Goal: Task Accomplishment & Management: Manage account settings

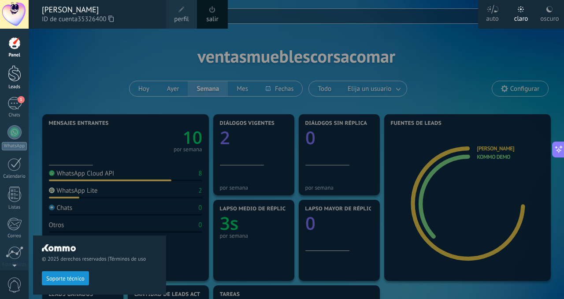
click at [13, 72] on div at bounding box center [14, 73] width 13 height 16
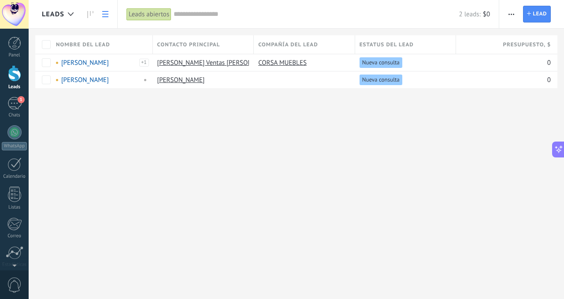
click at [15, 72] on div at bounding box center [14, 73] width 13 height 16
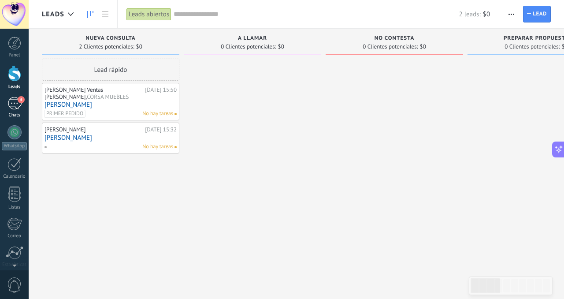
click at [11, 103] on div "3" at bounding box center [14, 103] width 14 height 13
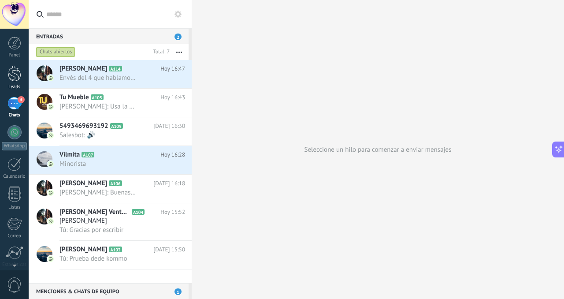
click at [19, 80] on div at bounding box center [14, 73] width 13 height 16
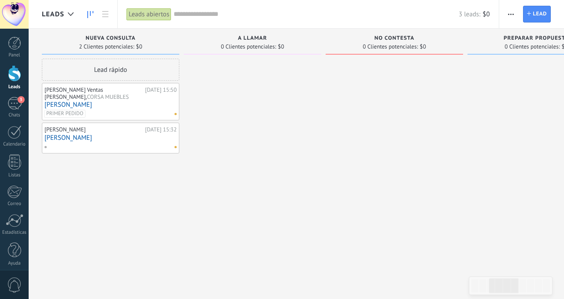
click at [515, 7] on button "button" at bounding box center [510, 14] width 13 height 17
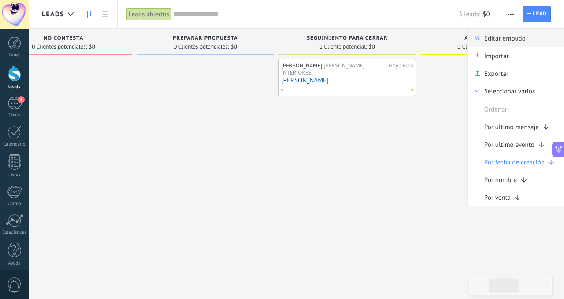
scroll to position [242, 0]
click at [509, 38] on span "Editar embudo" at bounding box center [504, 38] width 41 height 18
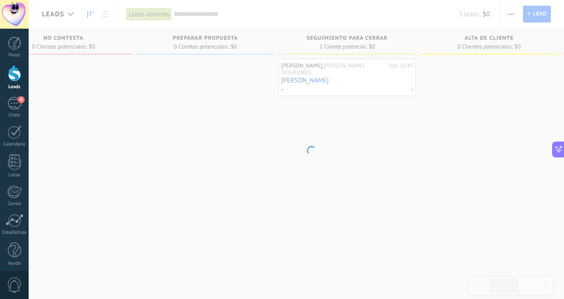
click at [370, 130] on body ".abecls-1,.abecls-2{fill-rule:evenodd}.abecls-2{fill:#fff} .abhcls-1{fill:none}…" at bounding box center [282, 149] width 564 height 299
drag, startPoint x: 348, startPoint y: 104, endPoint x: 418, endPoint y: 61, distance: 81.8
click at [349, 104] on body ".abecls-1,.abecls-2{fill-rule:evenodd}.abecls-2{fill:#fff} .abhcls-1{fill:none}…" at bounding box center [282, 149] width 564 height 299
click at [11, 79] on div at bounding box center [14, 73] width 13 height 16
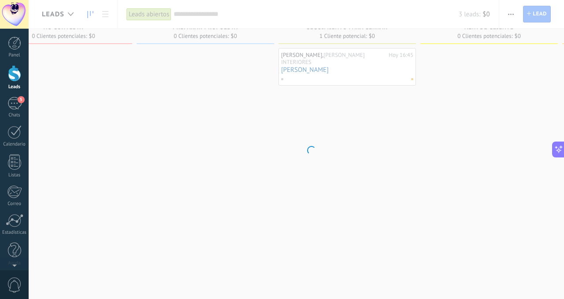
scroll to position [15, 0]
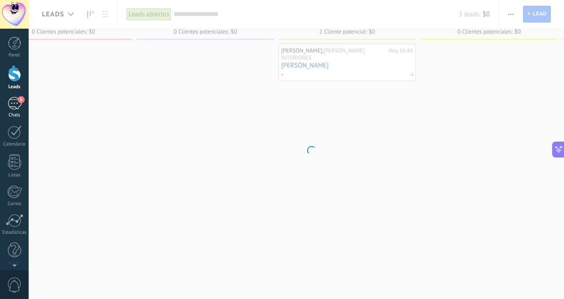
click at [16, 104] on div "5" at bounding box center [14, 103] width 14 height 13
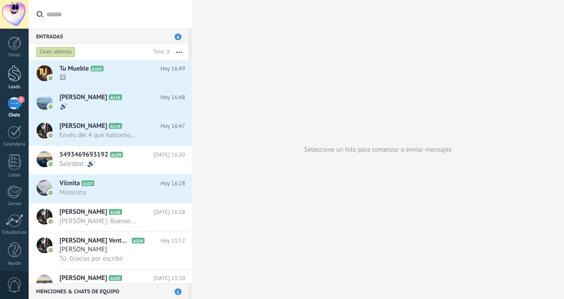
click at [15, 74] on div at bounding box center [14, 73] width 13 height 16
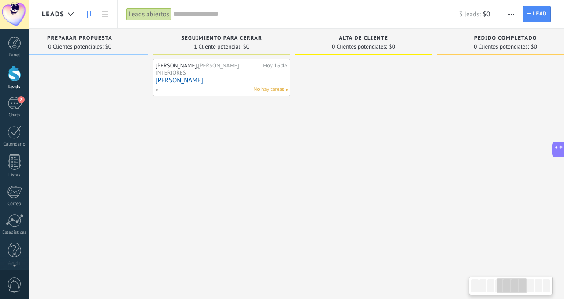
scroll to position [0, 473]
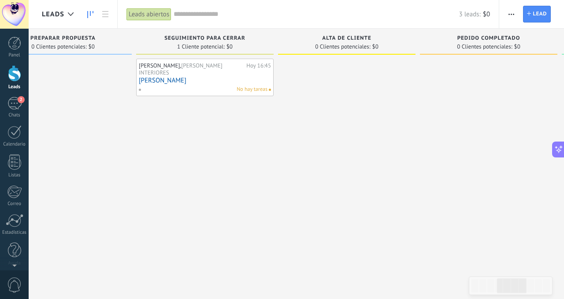
click at [179, 77] on link "NICOLAS YAPURA" at bounding box center [205, 80] width 132 height 7
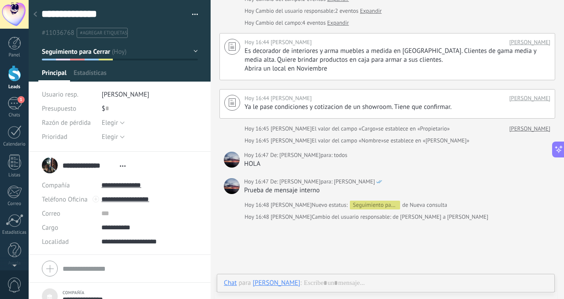
scroll to position [68, 0]
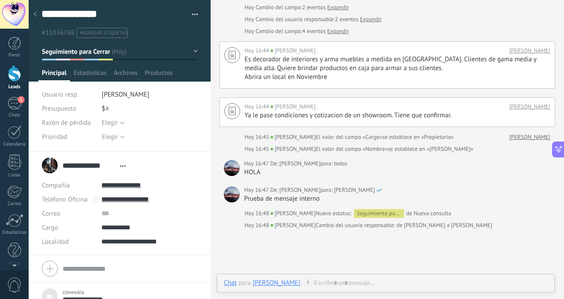
click at [190, 52] on button "Seguimiento para Cerrar" at bounding box center [120, 52] width 156 height 16
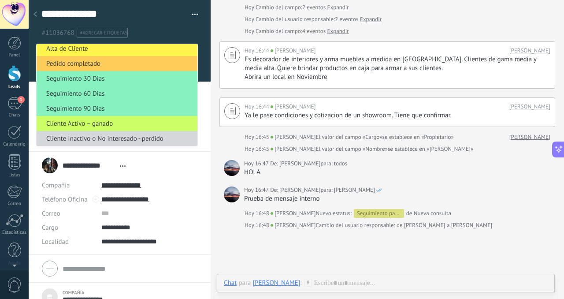
scroll to position [0, 0]
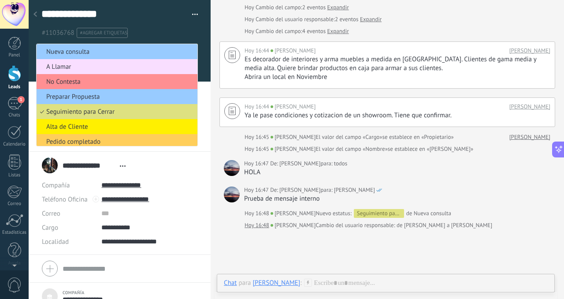
click at [249, 231] on div "Buscar Carga más Hoy Hoy Creación: 3 eventos Expandir Hoy 16:39 Juan Pablo Case…" at bounding box center [387, 158] width 353 height 452
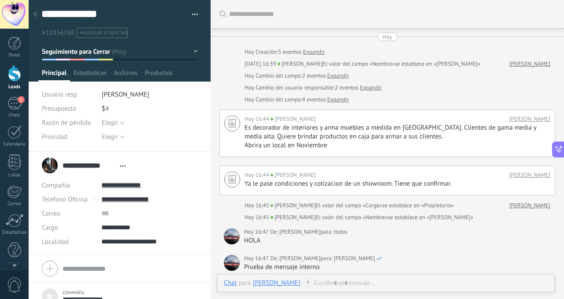
click at [193, 18] on button "button" at bounding box center [191, 14] width 13 height 13
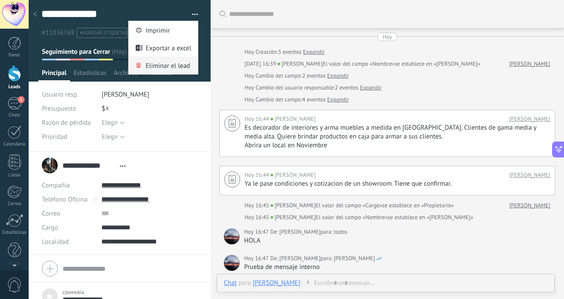
click at [170, 67] on span "Eliminar el lead" at bounding box center [167, 65] width 44 height 18
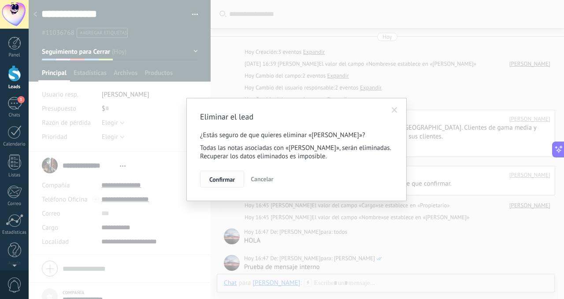
click at [221, 178] on span "Confirmar" at bounding box center [222, 179] width 26 height 6
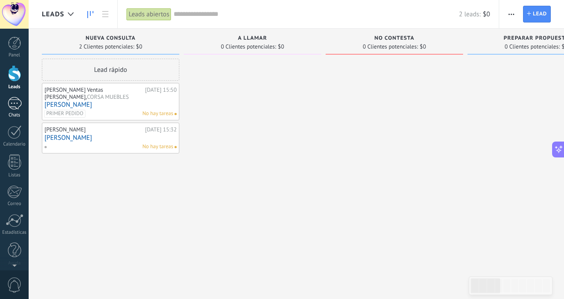
click at [12, 107] on div "1" at bounding box center [14, 103] width 14 height 13
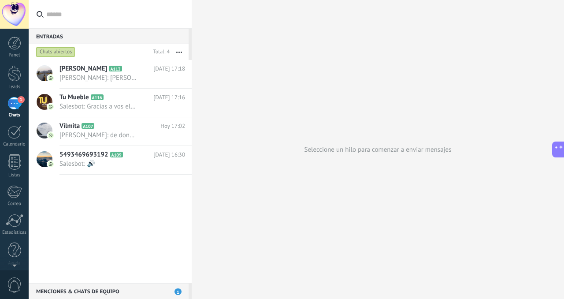
click at [94, 292] on div "Menciones & Chats de equipo 1" at bounding box center [109, 291] width 160 height 16
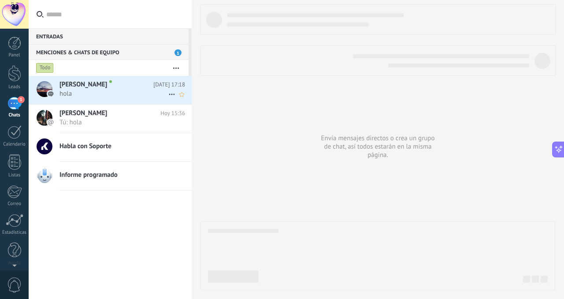
click at [129, 93] on span "hola" at bounding box center [113, 93] width 109 height 8
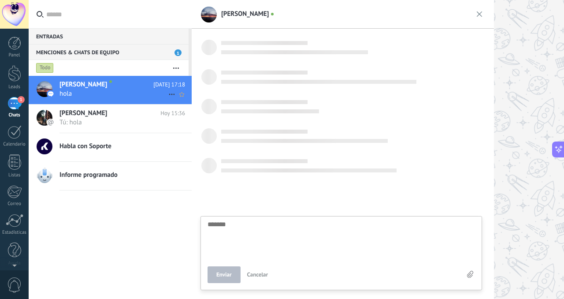
scroll to position [8, 0]
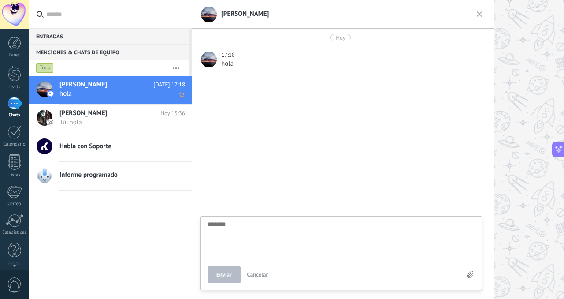
type textarea "*"
type textarea "**"
type textarea "***"
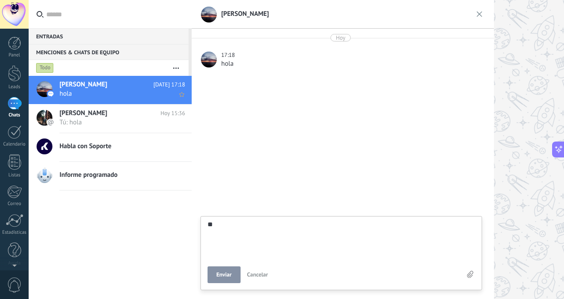
type textarea "***"
type textarea "****"
type textarea "*******"
click at [75, 37] on div "Entradas 0" at bounding box center [109, 36] width 160 height 16
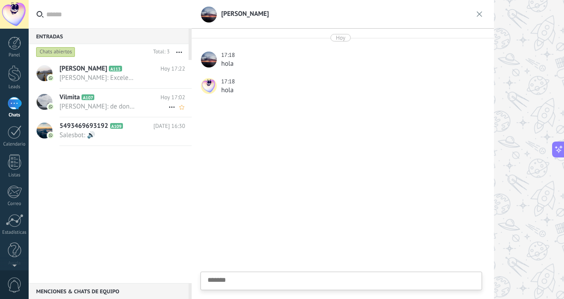
click at [117, 105] on span "Juan Pablo Caserta: de donde sos?" at bounding box center [97, 106] width 77 height 8
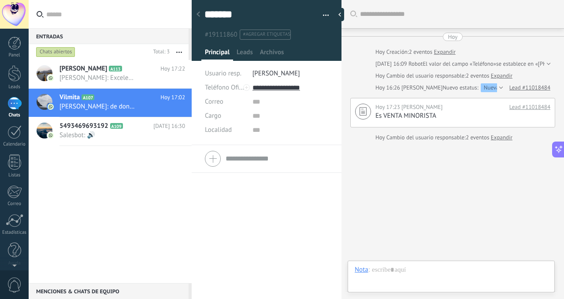
click at [256, 34] on span "#agregar etiquetas" at bounding box center [266, 34] width 47 height 6
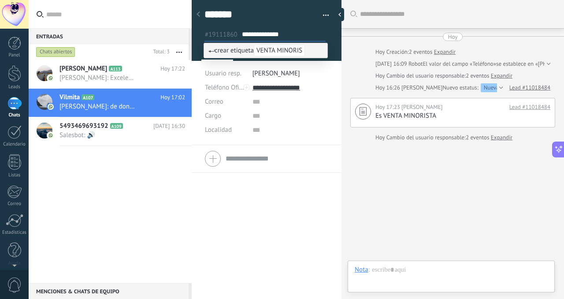
type input "**********"
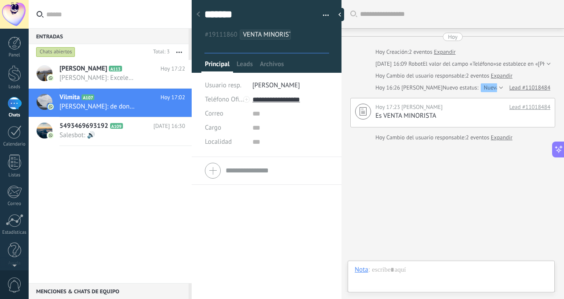
drag, startPoint x: 424, startPoint y: 218, endPoint x: 428, endPoint y: 216, distance: 4.7
click at [426, 217] on div "Buscar Carga más Hoy Hoy Creación: 2 eventos Expandir Hoy 16:09 Robot El valor …" at bounding box center [452, 149] width 222 height 299
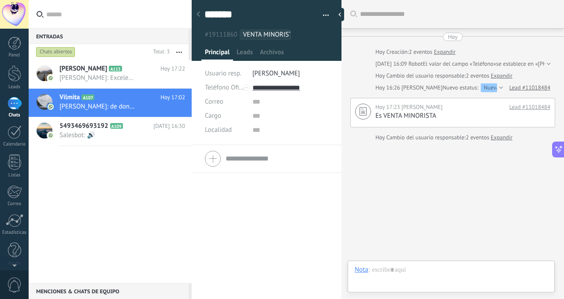
click at [433, 203] on div "Buscar Carga más Hoy Hoy Creación: 2 eventos Expandir Hoy 16:09 Robot El valor …" at bounding box center [452, 149] width 222 height 299
click at [18, 50] on link "Panel" at bounding box center [14, 48] width 29 height 22
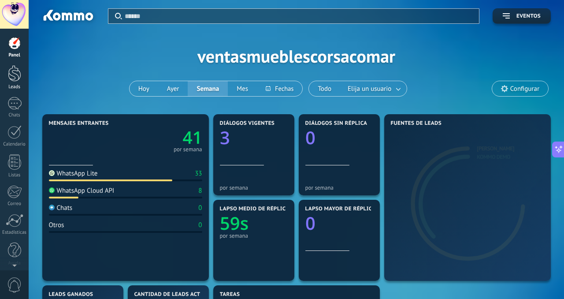
click at [12, 73] on div at bounding box center [14, 73] width 13 height 16
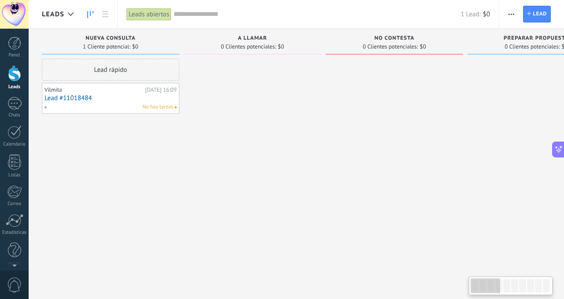
drag, startPoint x: 245, startPoint y: 140, endPoint x: 140, endPoint y: 125, distance: 106.3
click at [244, 140] on div at bounding box center [252, 151] width 137 height 184
click at [300, 127] on div at bounding box center [252, 151] width 137 height 184
click at [268, 172] on div at bounding box center [252, 151] width 137 height 184
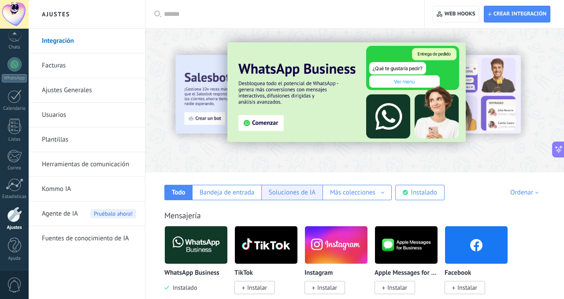
scroll to position [61, 0]
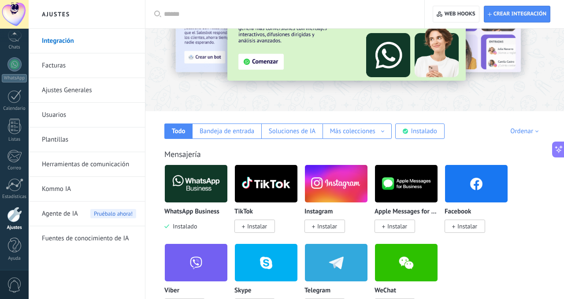
click at [212, 189] on img at bounding box center [196, 183] width 63 height 43
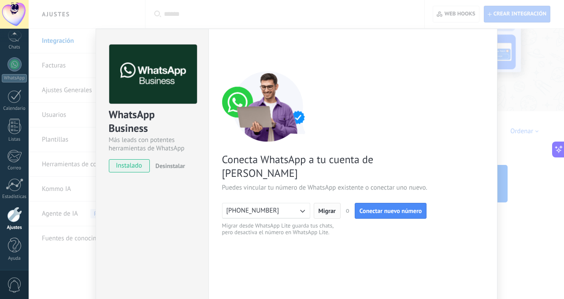
click at [326, 207] on span "Migrar" at bounding box center [326, 210] width 17 height 6
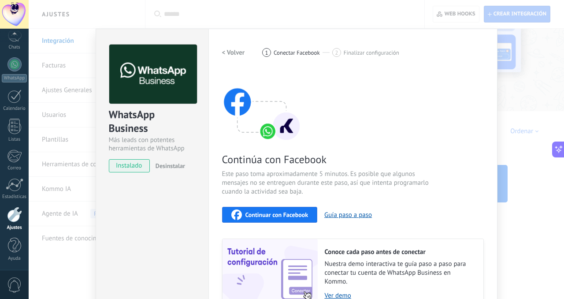
scroll to position [41, 0]
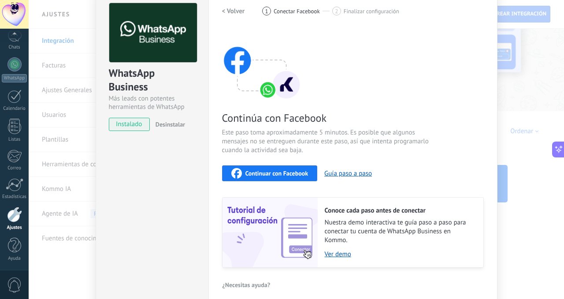
click at [292, 168] on div "Continuar con Facebook" at bounding box center [269, 173] width 77 height 11
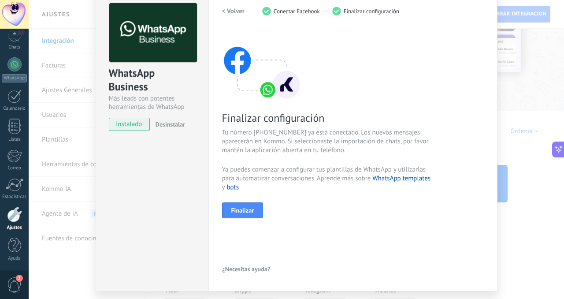
scroll to position [40, 0]
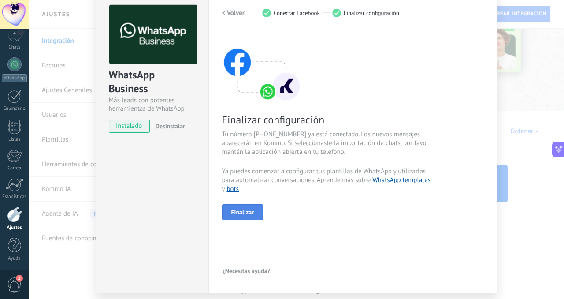
click at [241, 214] on span "Finalizar" at bounding box center [242, 212] width 23 height 6
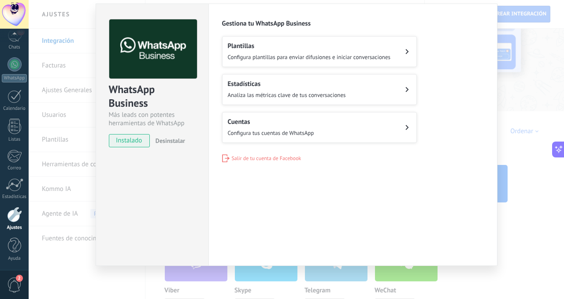
click at [265, 53] on span "Configura plantillas para enviar difusiones e iniciar conversaciones" at bounding box center [309, 56] width 163 height 7
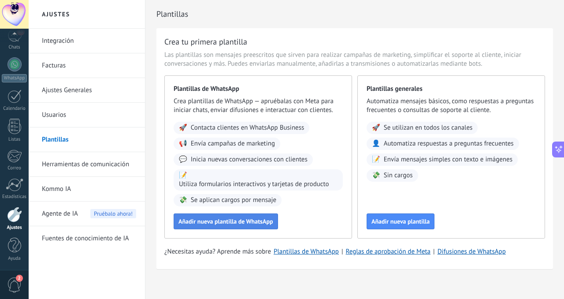
click at [233, 222] on span "Añadir nueva plantilla de WhatsApp" at bounding box center [225, 221] width 95 height 6
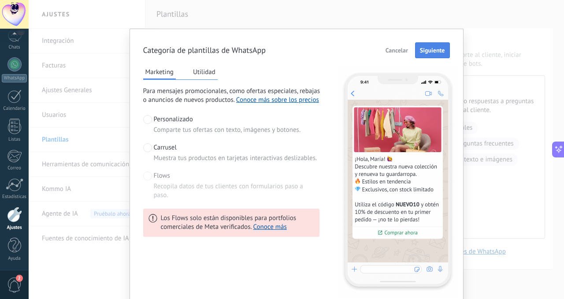
click at [435, 53] on span "Siguiente" at bounding box center [432, 50] width 25 height 6
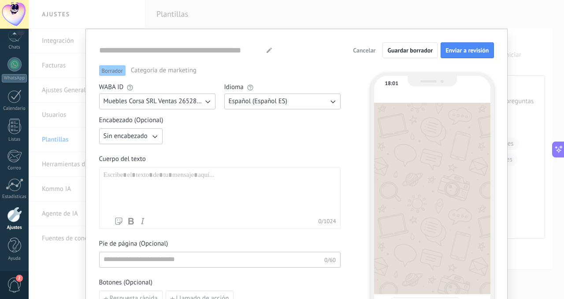
type input "**********"
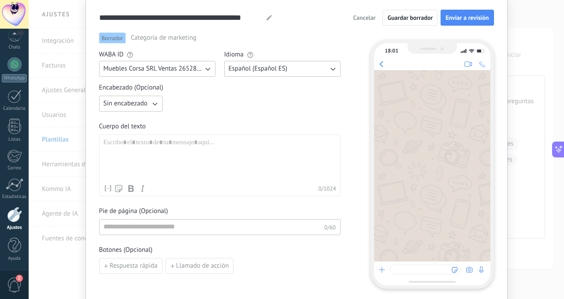
scroll to position [31, 0]
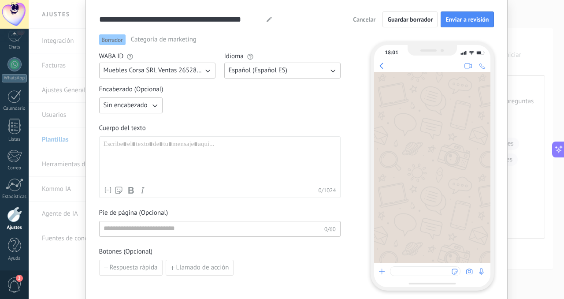
click at [167, 69] on span "Muebles Corsa SRL Ventas 265283140771339" at bounding box center [154, 70] width 100 height 9
click at [255, 108] on div "Sin encabezado" at bounding box center [219, 105] width 241 height 16
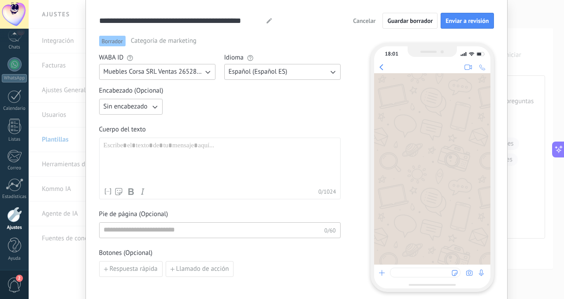
click at [131, 106] on span "Sin encabezado" at bounding box center [126, 106] width 44 height 9
click at [218, 112] on div "Sin encabezado Sin encabezado Texto Imagen o archivo" at bounding box center [219, 107] width 241 height 16
click at [159, 151] on div at bounding box center [220, 162] width 233 height 42
click at [152, 106] on icon "button" at bounding box center [154, 106] width 9 height 9
click at [133, 123] on li "Texto" at bounding box center [128, 121] width 68 height 15
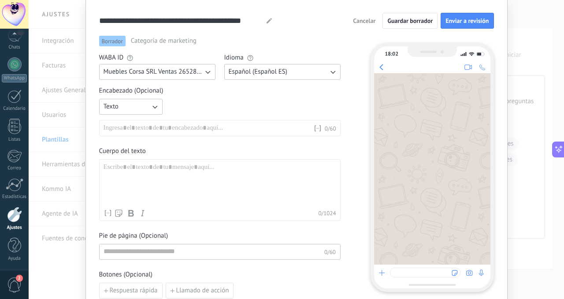
click at [136, 130] on div at bounding box center [209, 128] width 210 height 9
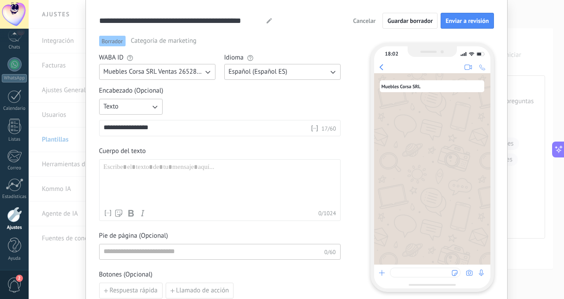
click at [128, 176] on div at bounding box center [220, 184] width 233 height 42
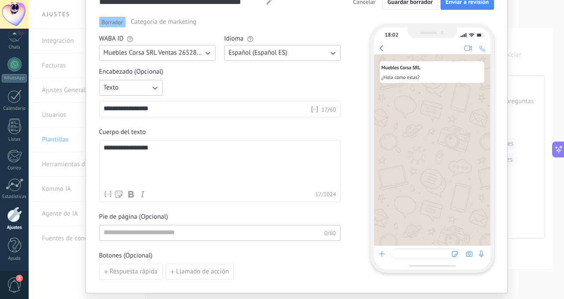
scroll to position [62, 0]
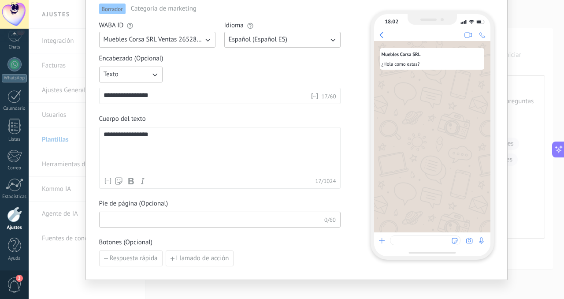
click at [141, 217] on input at bounding box center [212, 219] width 225 height 14
type input "*******"
type input "**********"
click at [188, 151] on div "**********" at bounding box center [220, 152] width 233 height 42
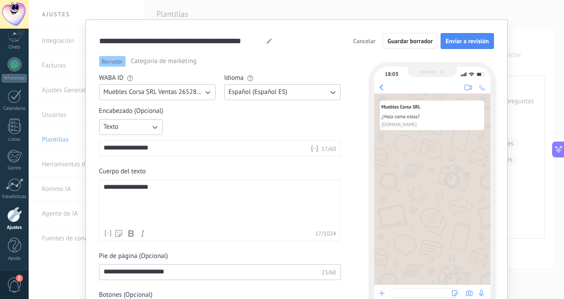
scroll to position [0, 0]
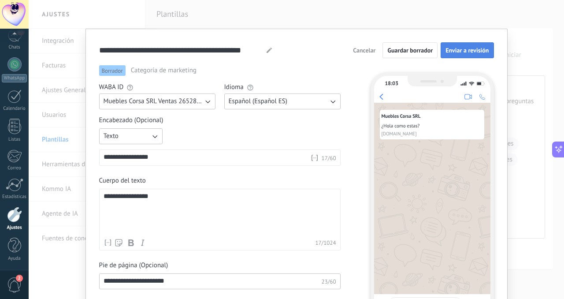
click at [457, 51] on span "Enviar a revisión" at bounding box center [466, 50] width 43 height 6
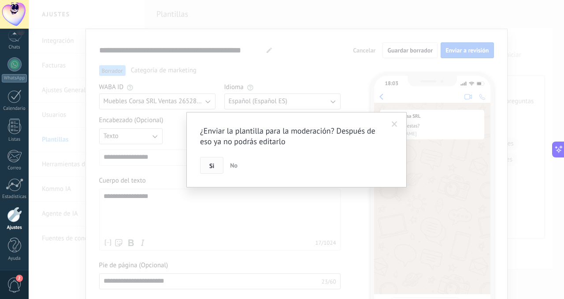
click at [215, 168] on button "Si" at bounding box center [211, 165] width 23 height 17
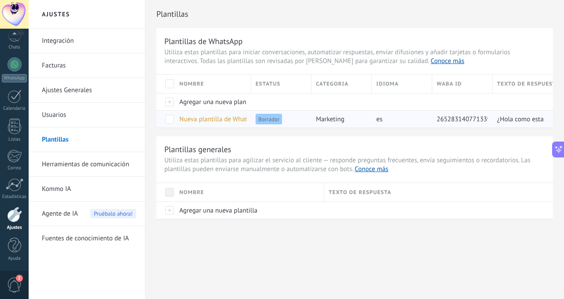
click at [222, 120] on span "Nueva plantilla de WhatsApp (07.10.2025 18:01)" at bounding box center [241, 119] width 124 height 8
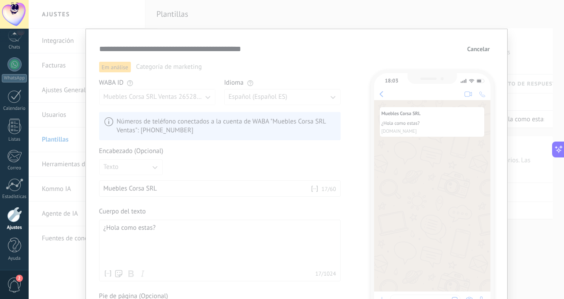
click at [481, 50] on span "Cancelar" at bounding box center [478, 49] width 22 height 6
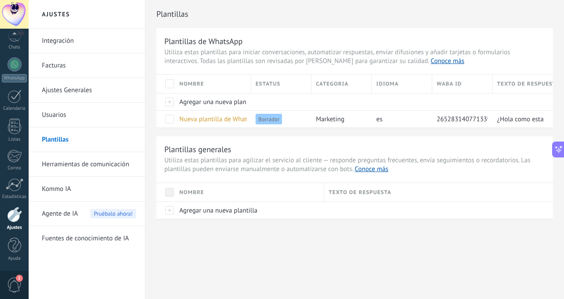
click at [398, 175] on div "Plantillas generales Utiliza estas plantillas para agilizar el servicio al clie…" at bounding box center [354, 177] width 396 height 82
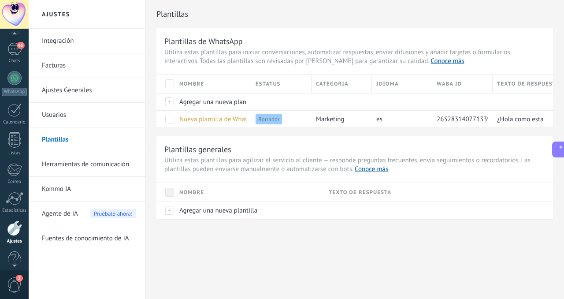
scroll to position [26, 0]
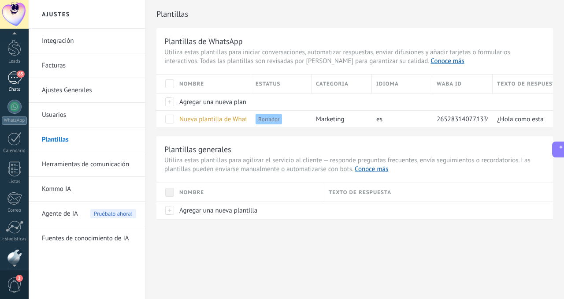
click at [17, 55] on div at bounding box center [14, 48] width 13 height 16
click at [11, 82] on div "65" at bounding box center [14, 77] width 14 height 13
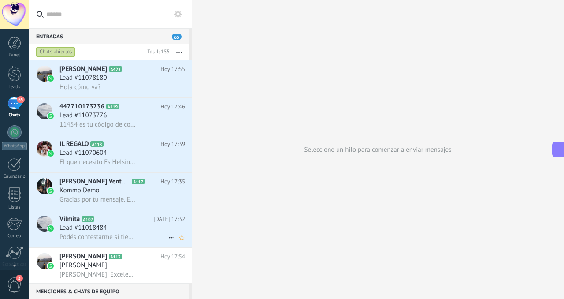
scroll to position [60, 0]
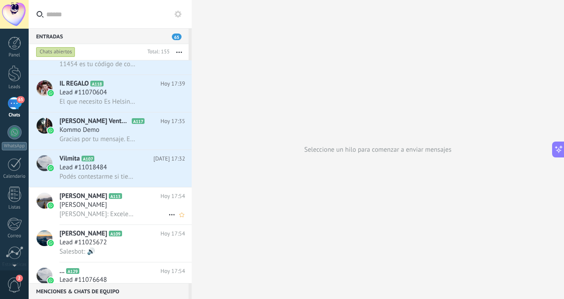
click at [126, 210] on span "Juan Pablo Caserta: Excelente espero tu respuesta" at bounding box center [97, 214] width 77 height 8
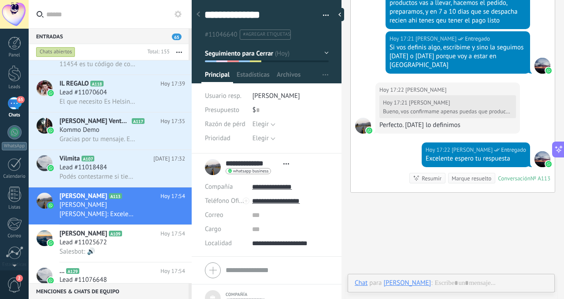
scroll to position [9, 0]
click at [395, 283] on div "NICOLAS YAKURA" at bounding box center [407, 282] width 48 height 8
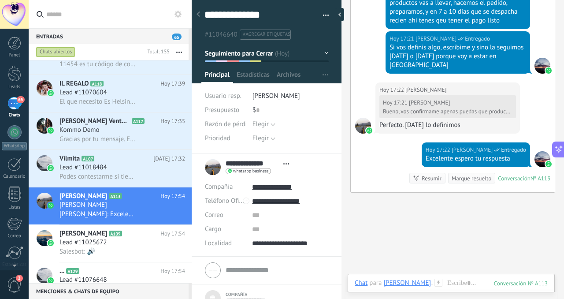
click at [390, 280] on div "NICOLAS YAKURA" at bounding box center [407, 282] width 48 height 8
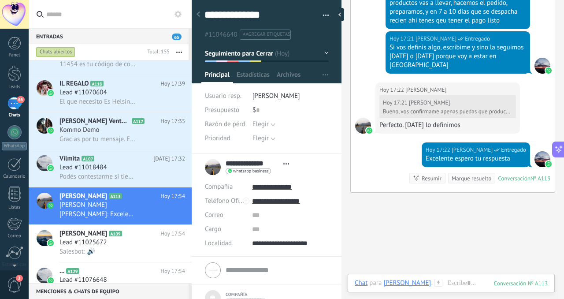
drag, startPoint x: 403, startPoint y: 282, endPoint x: 400, endPoint y: 237, distance: 45.4
click at [403, 282] on div "NICOLAS YAKURA" at bounding box center [407, 282] width 48 height 8
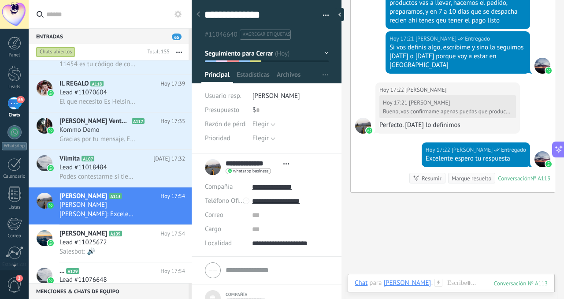
click at [404, 283] on div "NICOLAS YAKURA" at bounding box center [407, 282] width 48 height 8
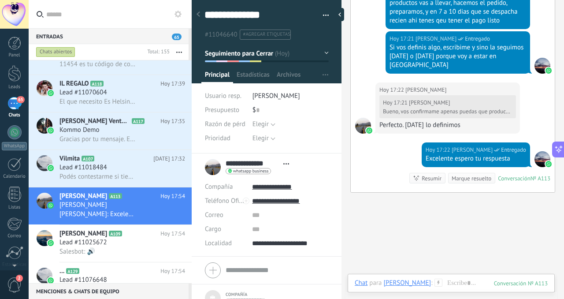
click at [403, 281] on div "NICOLAS YAKURA" at bounding box center [407, 282] width 48 height 8
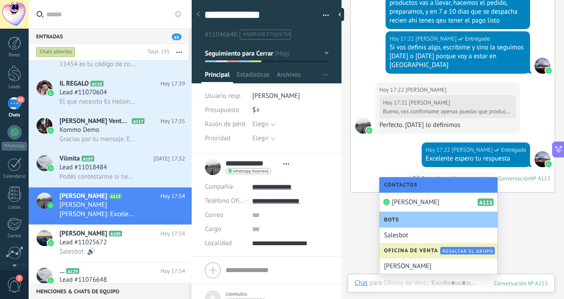
drag, startPoint x: 527, startPoint y: 241, endPoint x: 429, endPoint y: 286, distance: 108.4
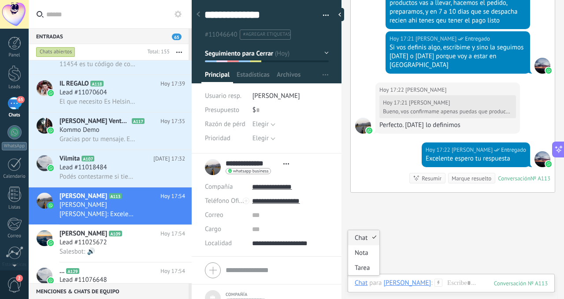
click at [415, 283] on div "NICOLAS YAKURA" at bounding box center [407, 282] width 48 height 8
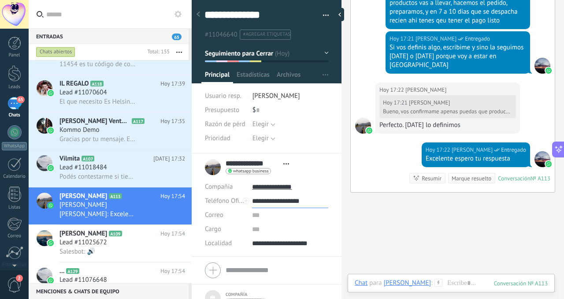
click at [267, 200] on input "**********" at bounding box center [290, 201] width 76 height 14
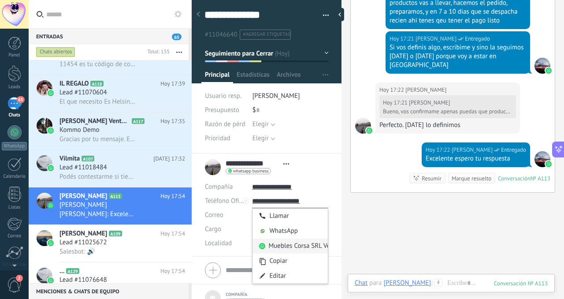
scroll to position [14, 0]
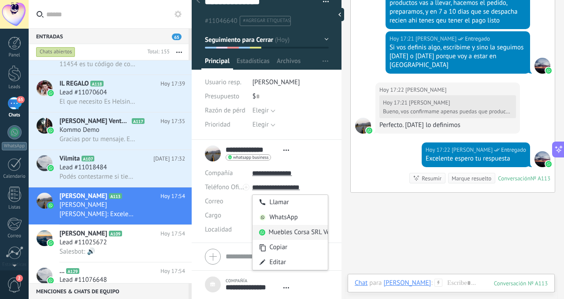
click at [298, 232] on div "Muebles Corsa SRL Ventas (Muebles Corsa SRL Ventas)" at bounding box center [289, 232] width 75 height 15
type input "**********"
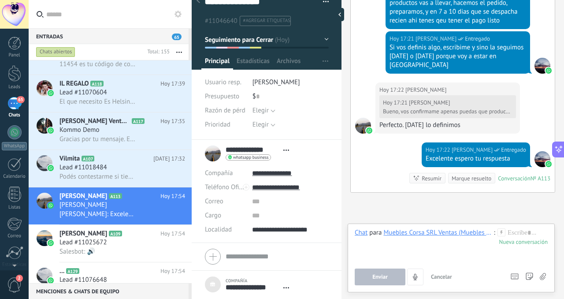
click at [521, 234] on div at bounding box center [453, 244] width 197 height 33
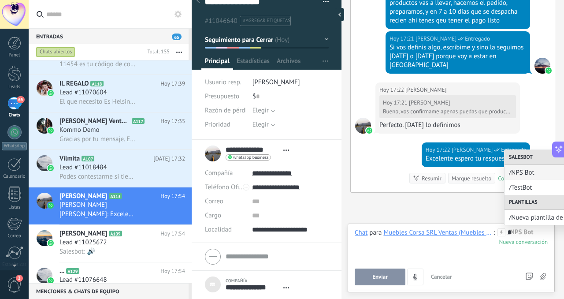
click at [524, 216] on span "/Nueva plantilla de WhatsApp (07.10.2025 18:01)" at bounding box center [561, 217] width 104 height 8
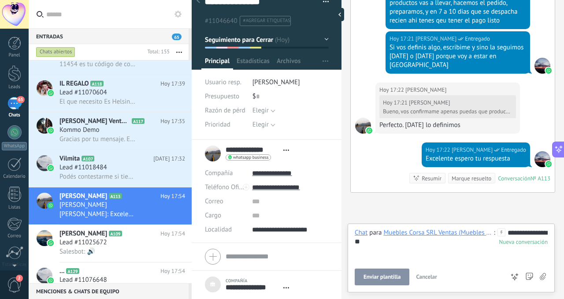
click at [374, 274] on span "Enviar plantilla" at bounding box center [381, 277] width 37 height 6
click at [377, 275] on button "Enviar plantilla" at bounding box center [366, 276] width 23 height 17
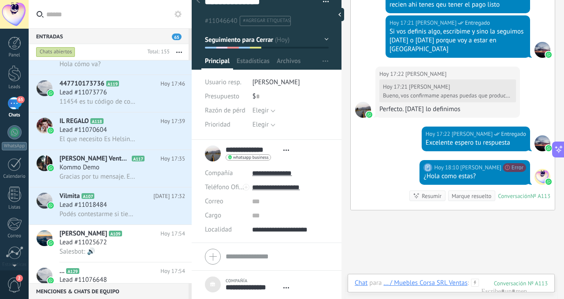
scroll to position [1039, 0]
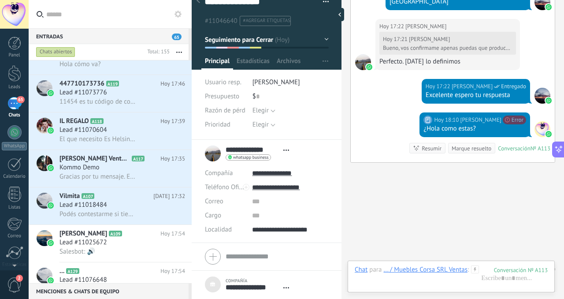
click at [419, 267] on div "... / Muebles Corsa SRL Ventas" at bounding box center [425, 269] width 84 height 8
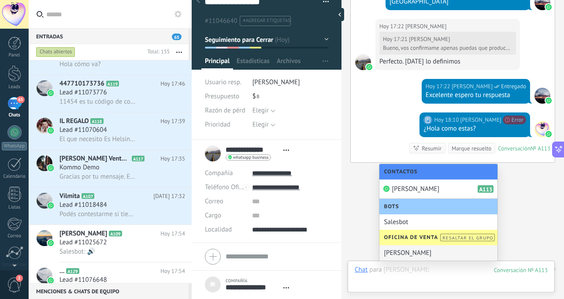
click at [396, 282] on div at bounding box center [451, 278] width 193 height 26
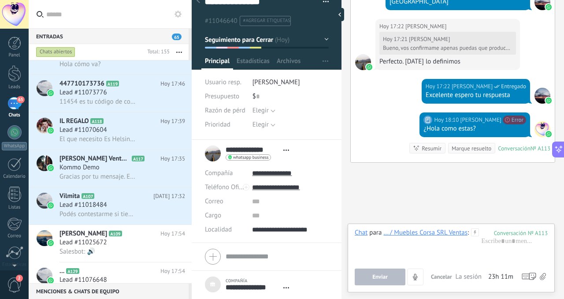
click at [436, 233] on div "... / Muebles Corsa SRL Ventas" at bounding box center [425, 232] width 84 height 8
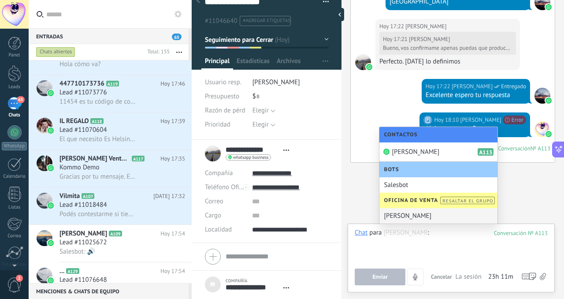
click at [378, 257] on div at bounding box center [451, 244] width 193 height 33
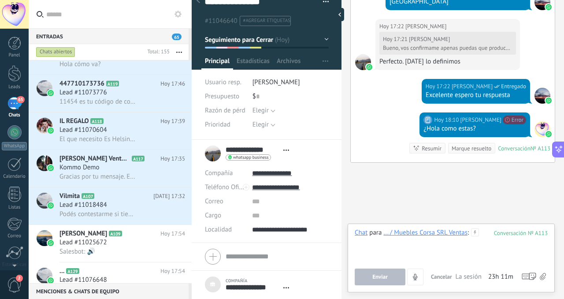
click at [494, 257] on div at bounding box center [451, 244] width 193 height 33
click at [263, 187] on input "**********" at bounding box center [290, 187] width 76 height 14
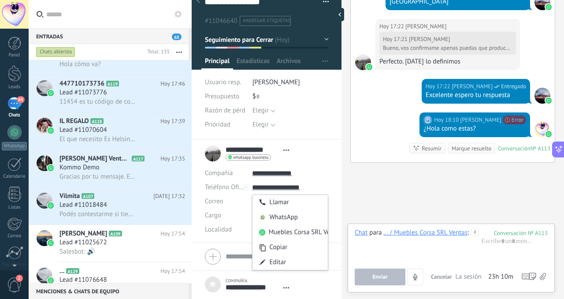
type input "**********"
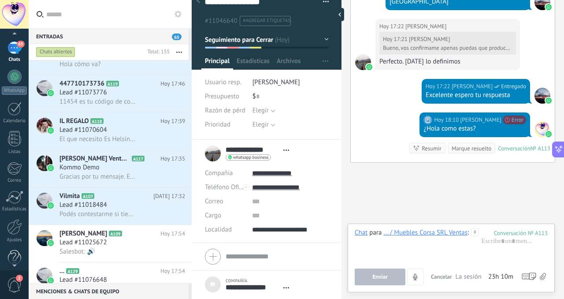
scroll to position [68, 0]
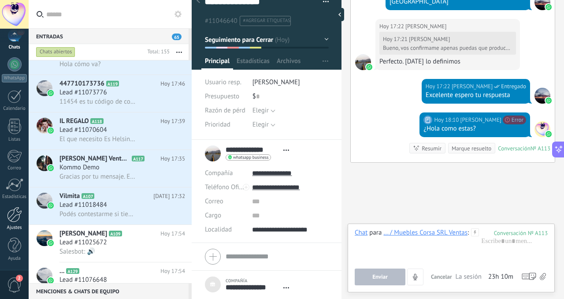
click at [13, 216] on div at bounding box center [14, 214] width 15 height 15
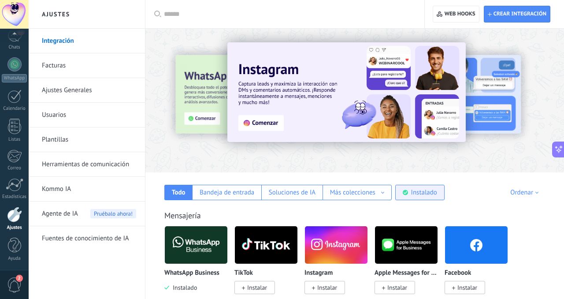
click at [421, 188] on div "Instalado" at bounding box center [424, 192] width 26 height 8
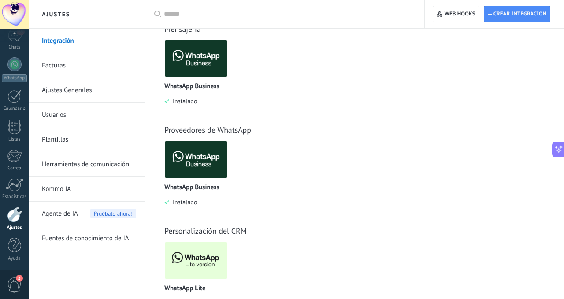
scroll to position [218, 0]
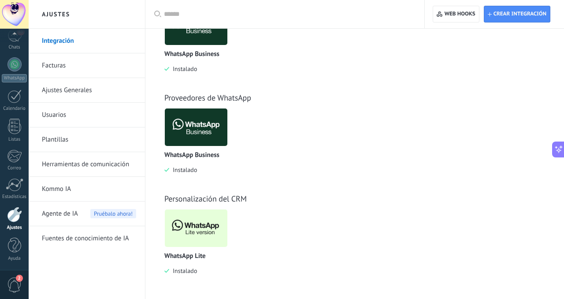
click at [190, 226] on img at bounding box center [196, 228] width 63 height 43
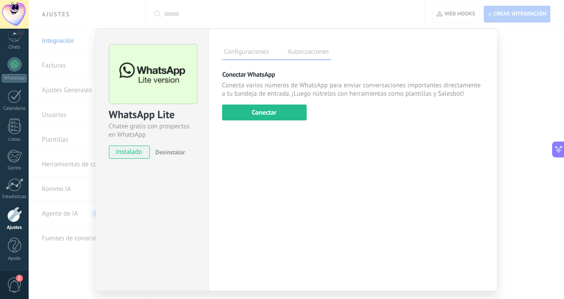
click at [167, 152] on span "Desinstalar" at bounding box center [170, 152] width 30 height 8
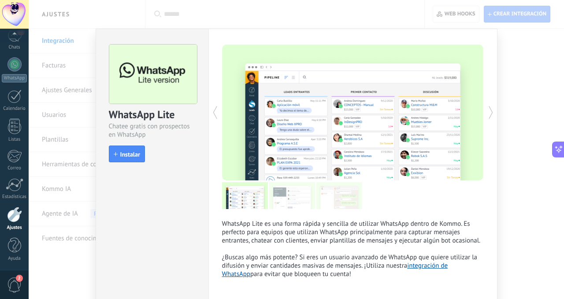
click at [502, 96] on div "WhatsApp Lite Chatee gratis con prospectos en WhatsApp install Instalar WhatsAp…" at bounding box center [296, 149] width 535 height 299
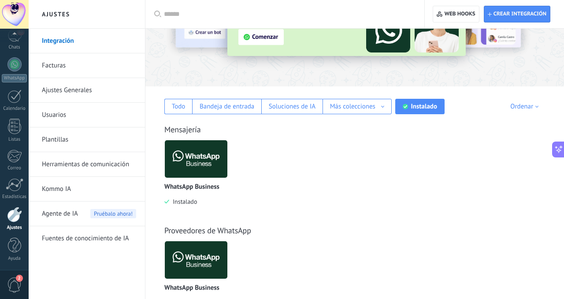
scroll to position [118, 0]
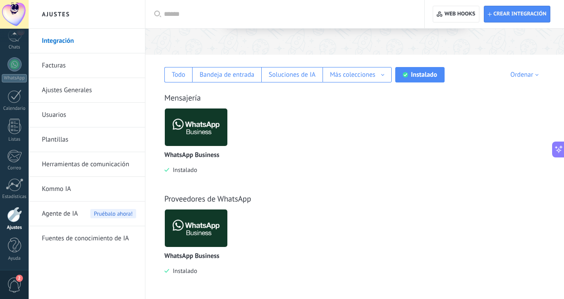
click at [209, 129] on img at bounding box center [196, 127] width 63 height 43
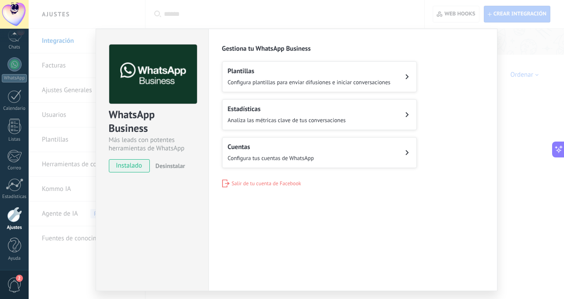
click at [528, 121] on div "WhatsApp Business Más leads con potentes herramientas de WhatsApp instalado Des…" at bounding box center [296, 149] width 535 height 299
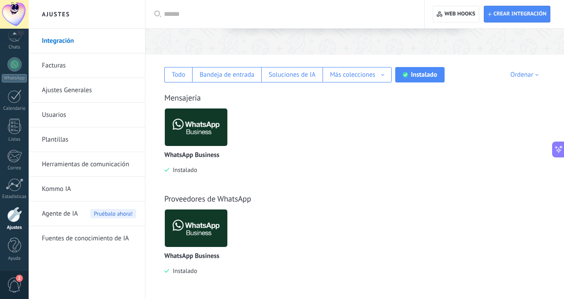
click at [194, 132] on img at bounding box center [196, 127] width 63 height 43
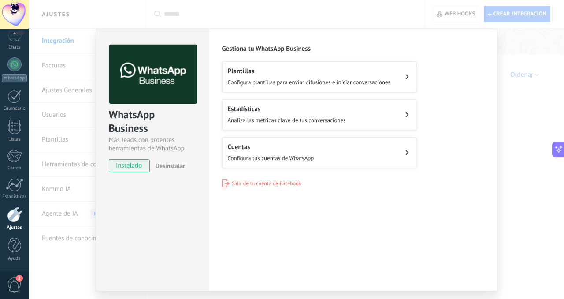
click at [260, 144] on h2 "Cuentas" at bounding box center [271, 147] width 86 height 8
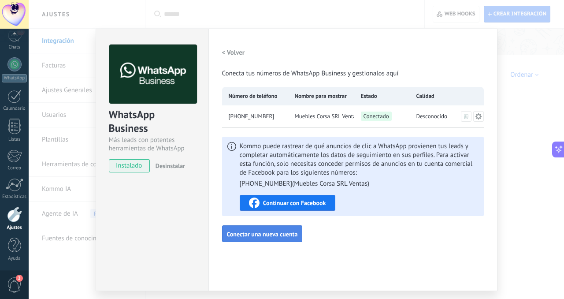
click at [264, 233] on span "Conectar una nueva cuenta" at bounding box center [262, 234] width 71 height 6
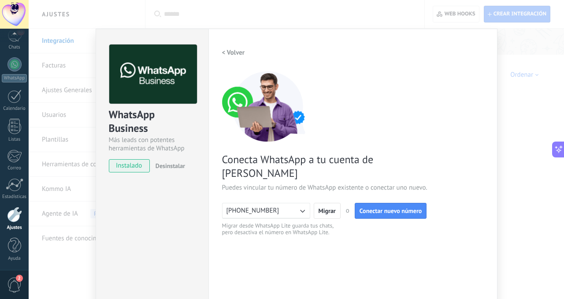
click at [290, 203] on button "+5491140502120" at bounding box center [266, 211] width 88 height 16
click at [290, 203] on li "+5491140502120" at bounding box center [263, 210] width 93 height 15
drag, startPoint x: 278, startPoint y: 198, endPoint x: 231, endPoint y: 195, distance: 46.8
click at [217, 195] on div "Configuraciones Autorizaciones Esta pestaña registra a los usuarios que han con…" at bounding box center [352, 181] width 289 height 304
click at [262, 206] on span "+5491140502120" at bounding box center [252, 210] width 53 height 9
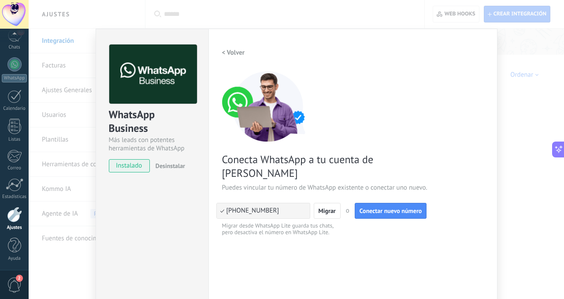
click at [261, 206] on span "+5491140502120" at bounding box center [252, 210] width 53 height 9
click at [375, 207] on span "Conectar nuevo número" at bounding box center [390, 210] width 63 height 6
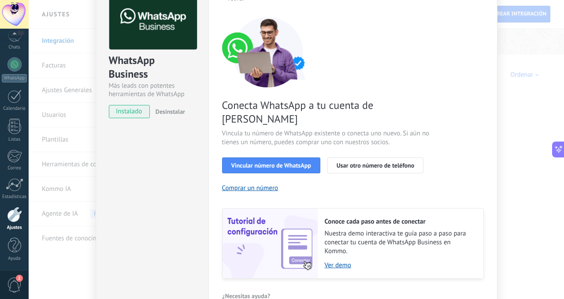
scroll to position [70, 0]
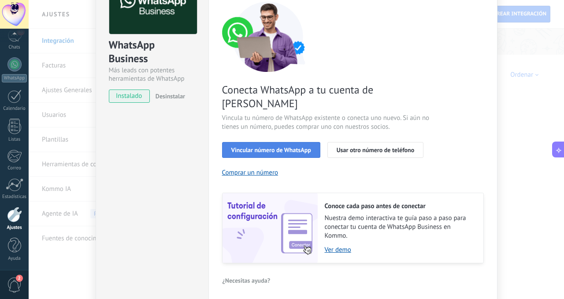
click at [282, 147] on span "Vincular número de WhatsApp" at bounding box center [271, 150] width 80 height 6
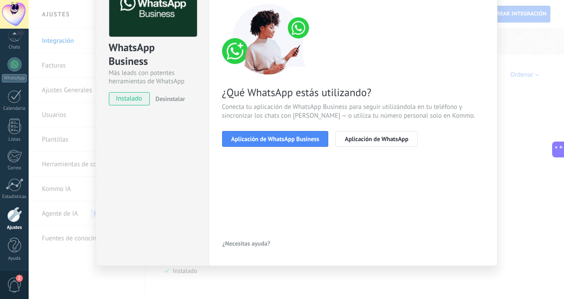
scroll to position [67, 0]
click at [289, 139] on span "Aplicación de WhatsApp Business" at bounding box center [275, 139] width 88 height 6
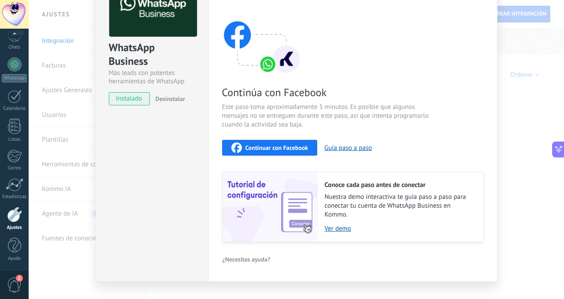
click at [279, 148] on span "Continuar con Facebook" at bounding box center [276, 147] width 63 height 6
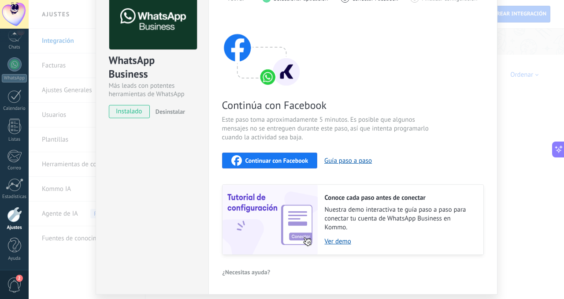
scroll to position [0, 0]
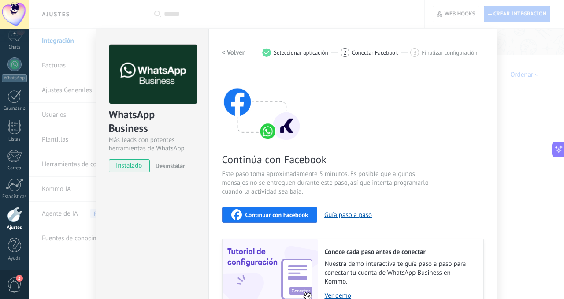
click at [518, 76] on div "WhatsApp Business Más leads con potentes herramientas de WhatsApp instalado Des…" at bounding box center [296, 149] width 535 height 299
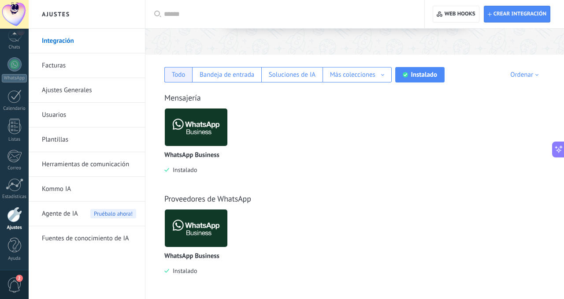
click at [179, 74] on div "Todo" at bounding box center [179, 74] width 14 height 8
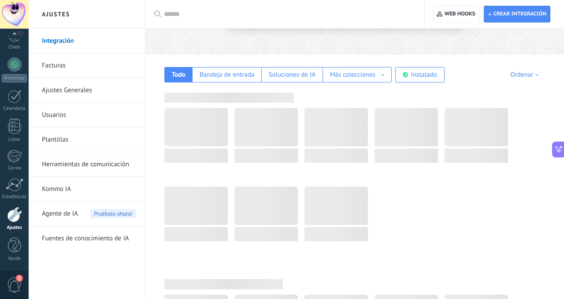
click at [193, 12] on input "text" at bounding box center [288, 14] width 248 height 9
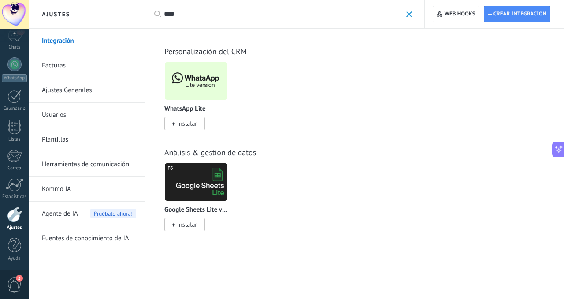
type input "****"
click at [181, 124] on span "Instalar" at bounding box center [187, 123] width 20 height 8
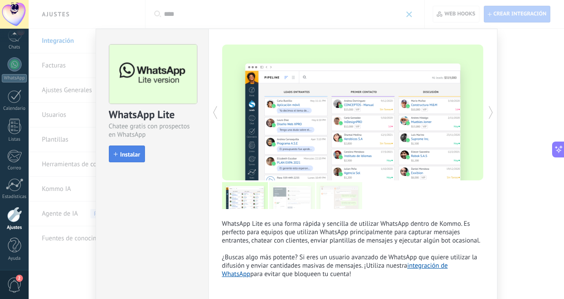
click at [125, 158] on button "Instalar" at bounding box center [127, 153] width 36 height 17
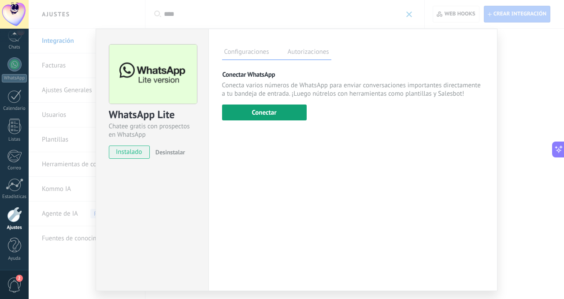
click at [270, 114] on button "Conectar" at bounding box center [264, 112] width 85 height 16
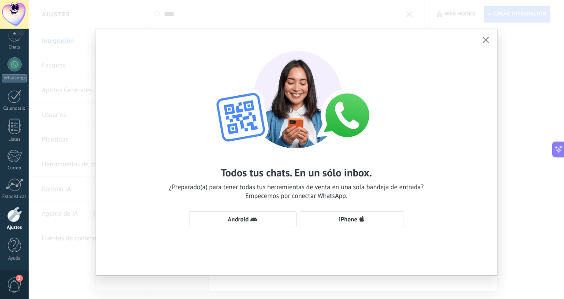
click at [483, 35] on button "button" at bounding box center [485, 40] width 11 height 12
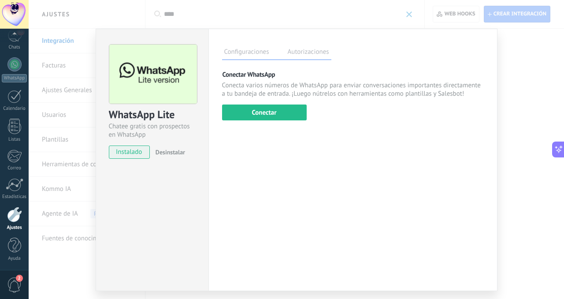
click at [508, 85] on div "WhatsApp Lite Chatee gratis con prospectos en WhatsApp instalado Desinstalar Co…" at bounding box center [296, 149] width 535 height 299
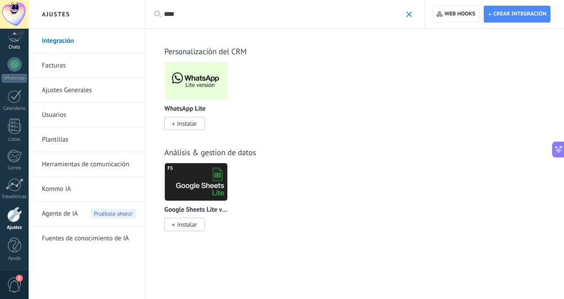
scroll to position [13, 0]
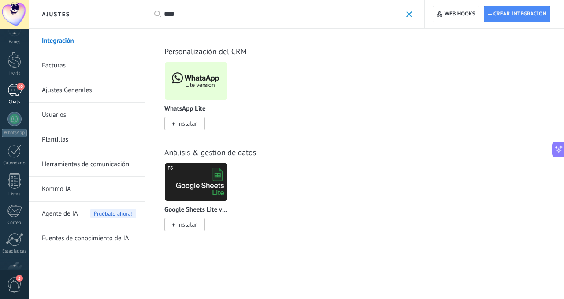
click at [15, 86] on div "65" at bounding box center [14, 90] width 14 height 13
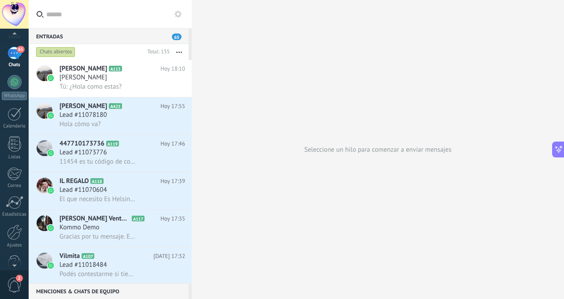
scroll to position [68, 0]
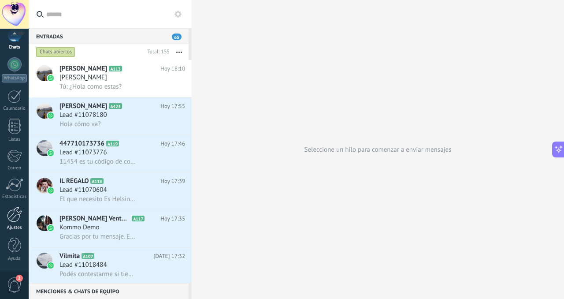
click at [15, 225] on div "Ajustes" at bounding box center [15, 228] width 26 height 6
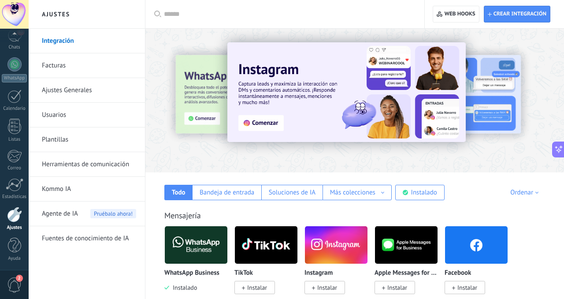
click at [76, 107] on link "Usuarios" at bounding box center [89, 115] width 94 height 25
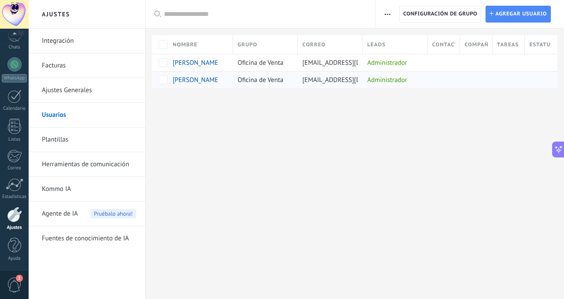
click at [199, 81] on span "[PERSON_NAME]" at bounding box center [197, 80] width 48 height 8
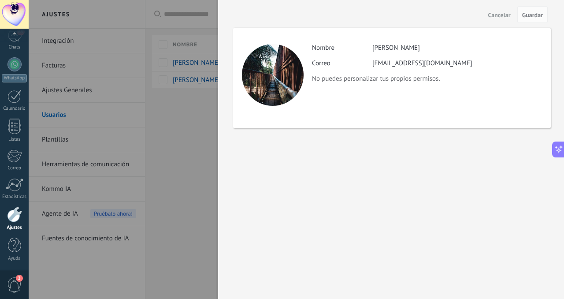
click at [163, 146] on div at bounding box center [282, 149] width 564 height 299
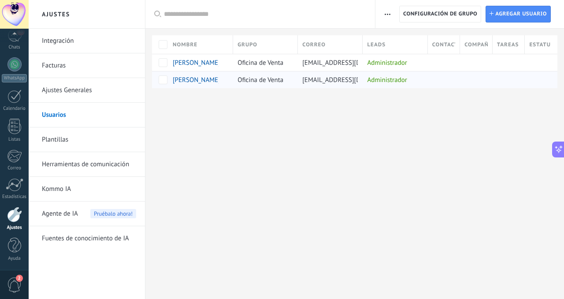
click at [192, 82] on span "[PERSON_NAME]" at bounding box center [197, 80] width 48 height 8
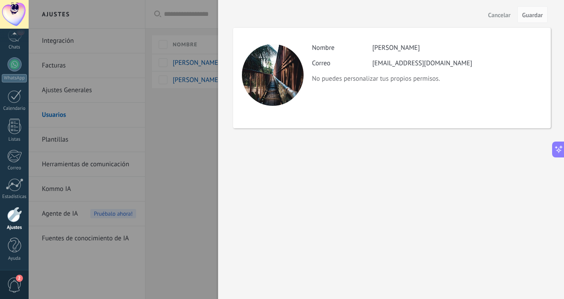
click at [187, 133] on div at bounding box center [282, 149] width 564 height 299
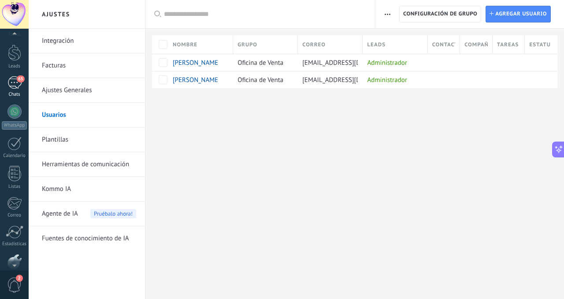
scroll to position [20, 0]
click at [14, 89] on div "65" at bounding box center [14, 83] width 14 height 13
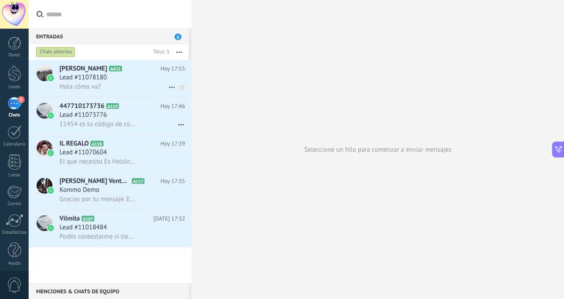
click at [167, 88] on icon at bounding box center [172, 87] width 11 height 11
click at [167, 87] on icon at bounding box center [172, 87] width 11 height 11
click at [231, 70] on div at bounding box center [282, 149] width 564 height 299
click at [122, 82] on div "Hola cómo va?" at bounding box center [122, 86] width 126 height 9
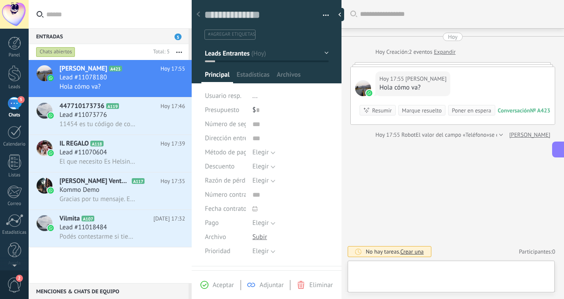
scroll to position [13, 0]
click at [414, 250] on span "Crear una" at bounding box center [411, 251] width 23 height 7
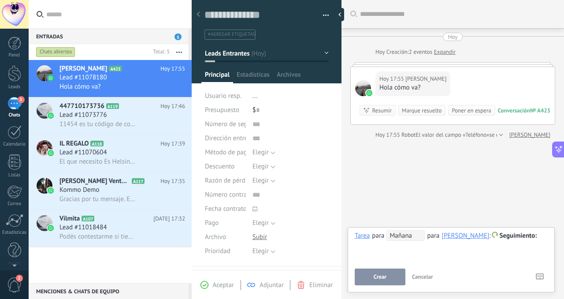
click at [419, 278] on span "Cancelar" at bounding box center [422, 276] width 21 height 7
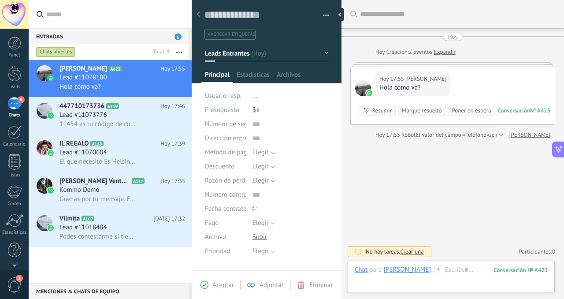
drag, startPoint x: 419, startPoint y: 194, endPoint x: 298, endPoint y: 178, distance: 122.2
click at [416, 195] on div "Buscar Carga más Hoy Hoy Creación: 2 eventos Expandir Hoy 17:55 Jonathan Hola c…" at bounding box center [452, 149] width 222 height 299
click at [177, 53] on button "button" at bounding box center [179, 52] width 19 height 16
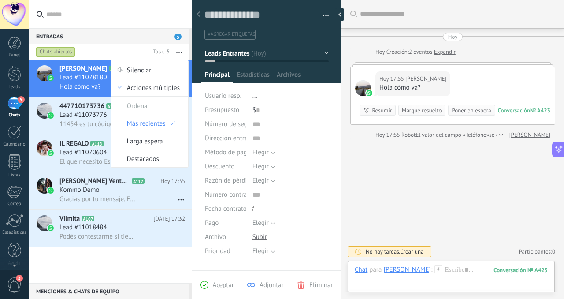
click at [142, 52] on div "Chats abiertos" at bounding box center [91, 52] width 115 height 16
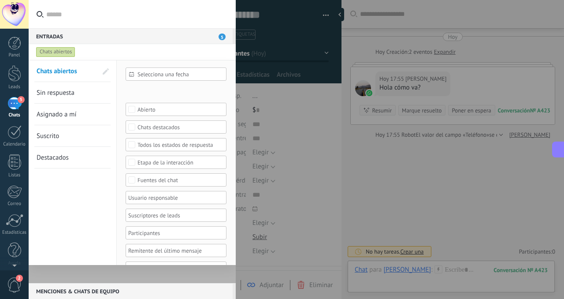
click at [433, 160] on div at bounding box center [282, 149] width 564 height 299
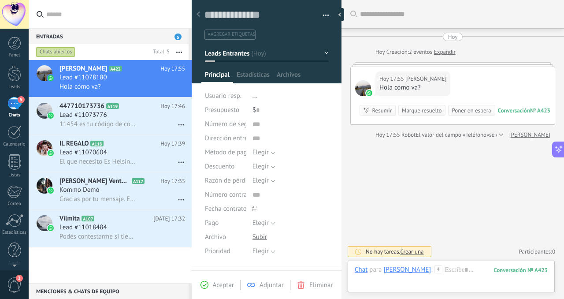
click at [415, 250] on span "Crear una" at bounding box center [411, 251] width 23 height 7
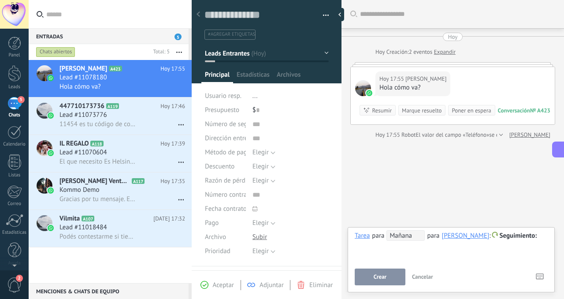
click at [403, 237] on span "Mañana" at bounding box center [405, 235] width 38 height 11
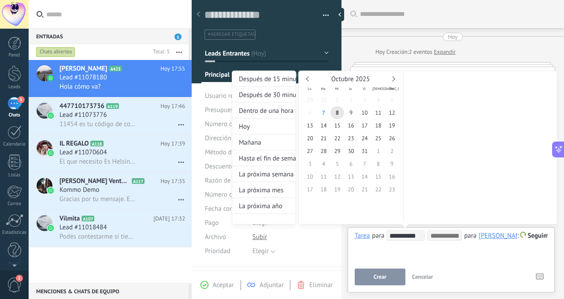
click at [453, 248] on div at bounding box center [282, 149] width 564 height 299
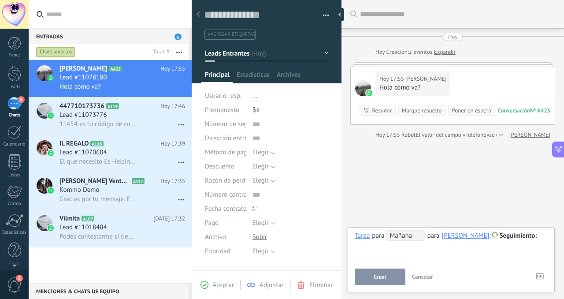
click at [378, 277] on span "Crear" at bounding box center [380, 277] width 13 height 6
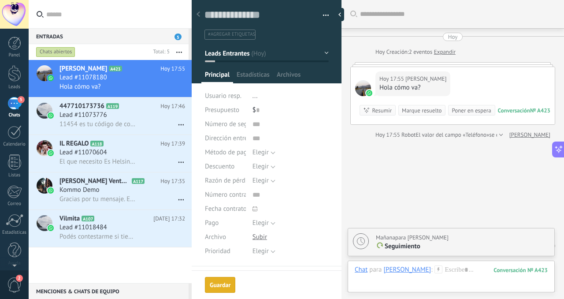
scroll to position [25, 0]
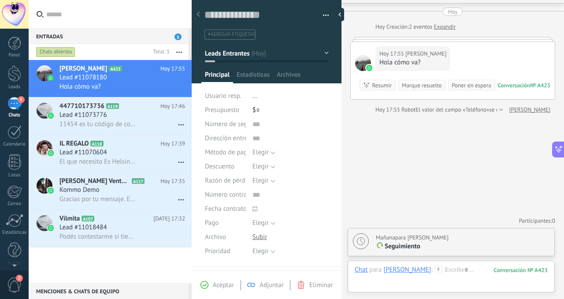
click at [53, 50] on div "Chats abiertos" at bounding box center [55, 52] width 39 height 11
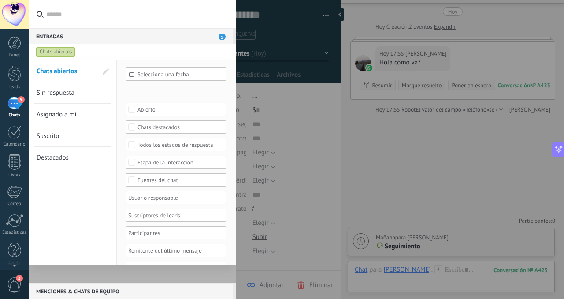
click at [95, 52] on div "Chats abiertos" at bounding box center [123, 52] width 179 height 16
click at [172, 275] on div at bounding box center [132, 171] width 207 height 223
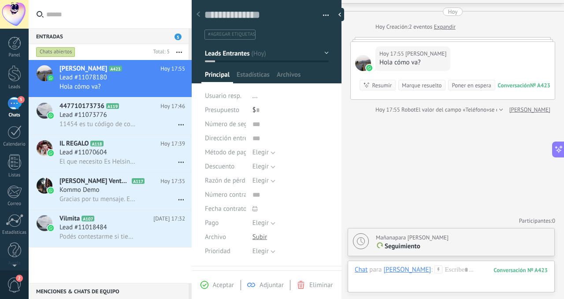
click at [67, 52] on div "Chats abiertos" at bounding box center [55, 52] width 39 height 11
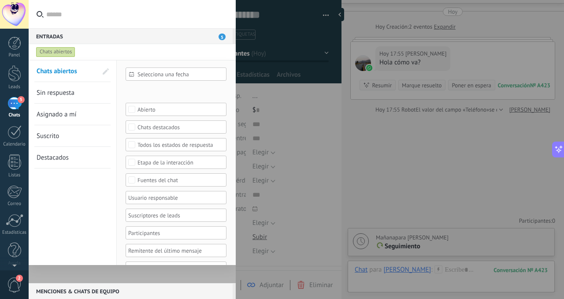
click at [107, 46] on div "Chats abiertos" at bounding box center [123, 52] width 179 height 16
click at [61, 115] on span "Asignado a mí" at bounding box center [57, 114] width 40 height 8
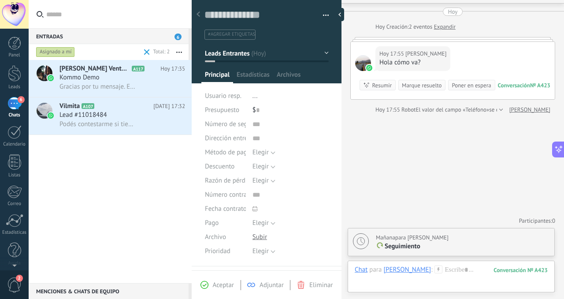
click at [119, 159] on div "Corsa Muebles Ventas Jesica A117 Hoy 17:35 Kommo Demo Gracias por tu mensaje. E…" at bounding box center [110, 171] width 163 height 223
click at [56, 49] on div "Asignado a mí" at bounding box center [55, 52] width 39 height 11
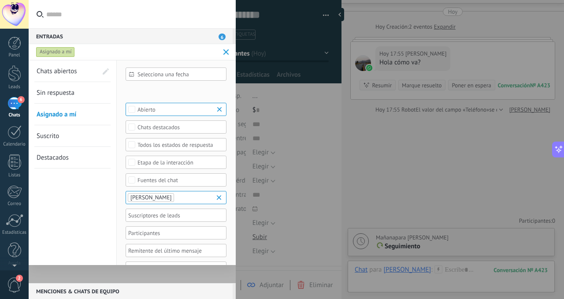
click at [56, 112] on span "Asignado a mí" at bounding box center [57, 114] width 40 height 8
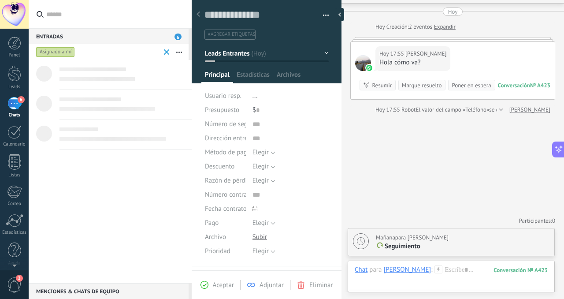
click at [109, 246] on div at bounding box center [110, 171] width 163 height 223
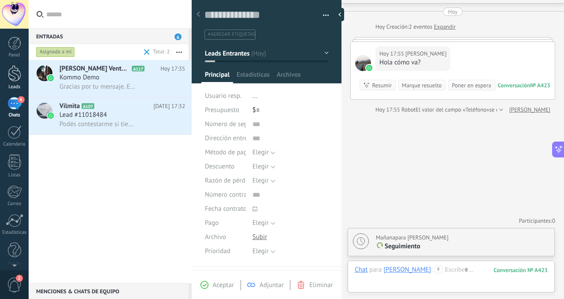
click at [14, 78] on div at bounding box center [14, 73] width 13 height 16
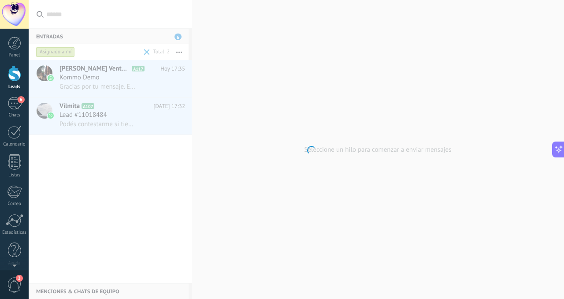
scroll to position [242, 0]
